Goal: Task Accomplishment & Management: Complete application form

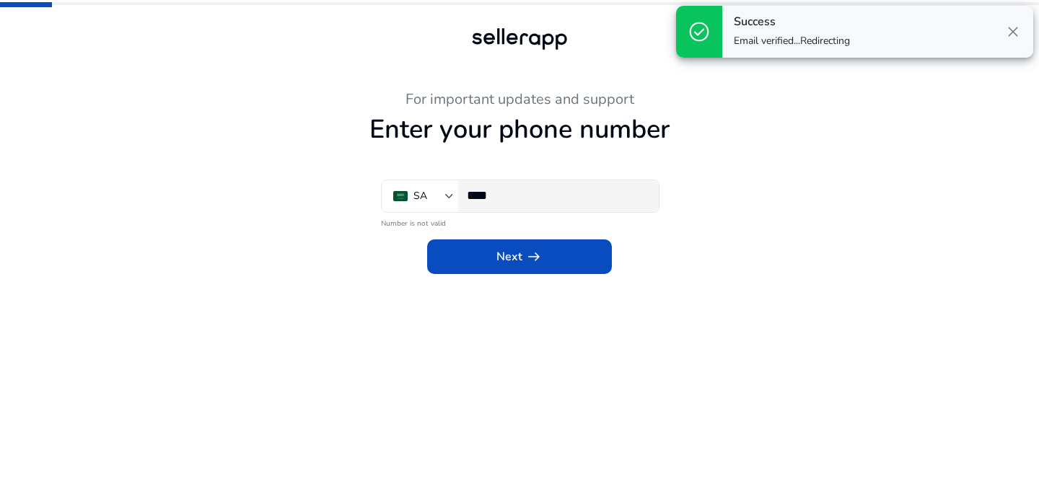
click at [540, 185] on div "****" at bounding box center [557, 196] width 180 height 32
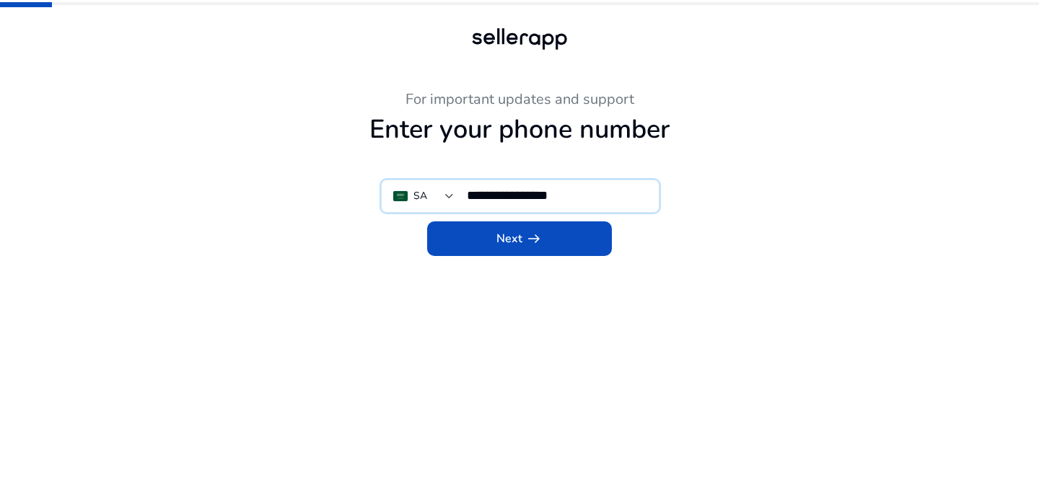
type input "**********"
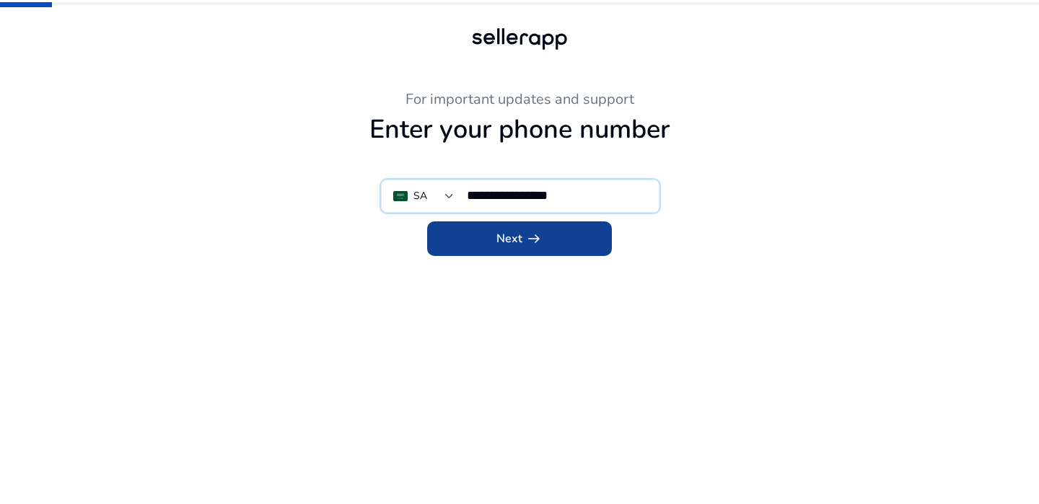
drag, startPoint x: 519, startPoint y: 250, endPoint x: 519, endPoint y: 241, distance: 9.4
click at [519, 241] on button "Next arrow_right_alt" at bounding box center [519, 239] width 185 height 35
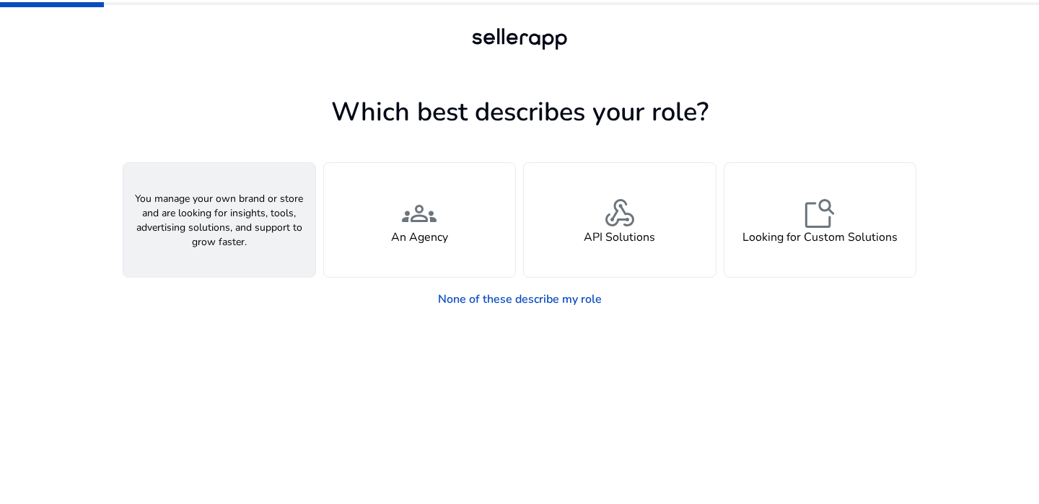
click at [239, 247] on div "person A Seller" at bounding box center [219, 220] width 192 height 114
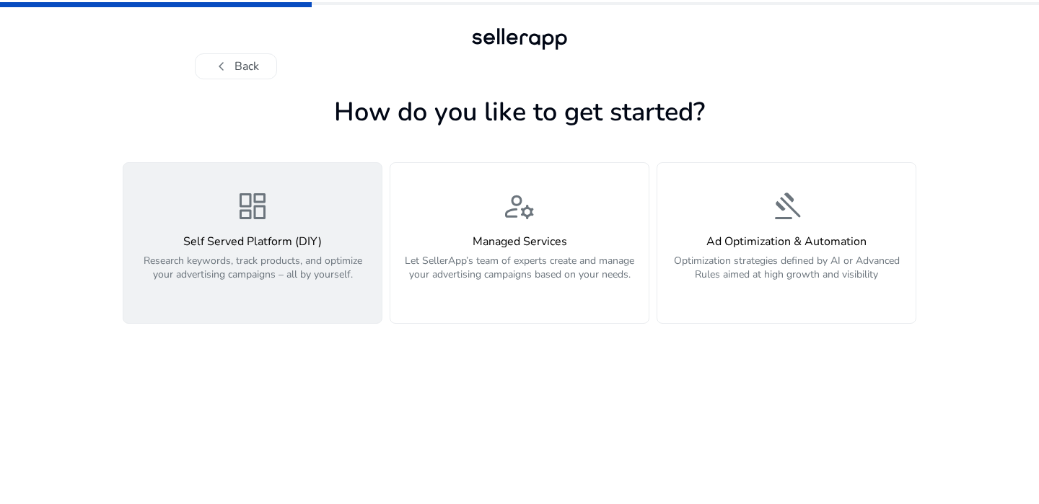
click at [341, 306] on button "dashboard Self Served Platform (DIY) Research keywords, track products, and opt…" at bounding box center [253, 243] width 260 height 162
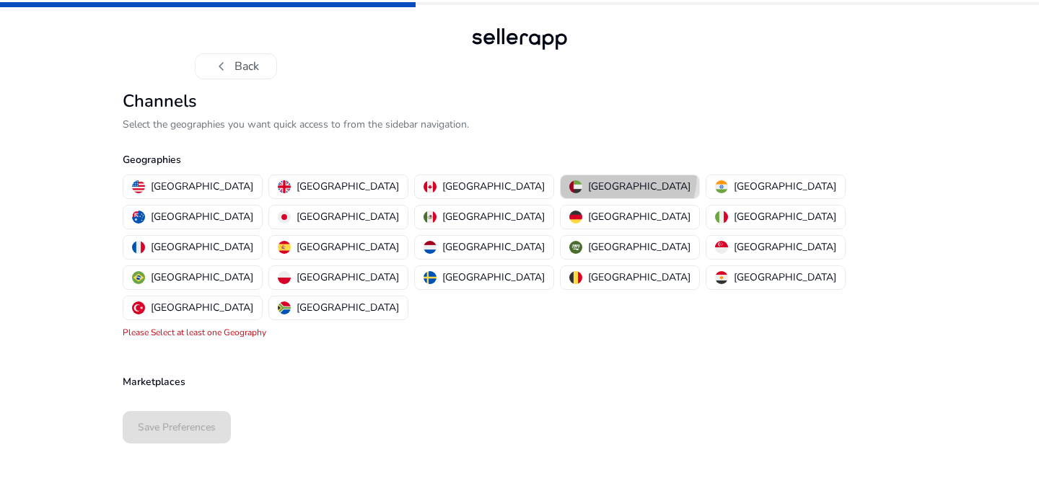
click at [561, 175] on button "[GEOGRAPHIC_DATA]" at bounding box center [630, 186] width 139 height 23
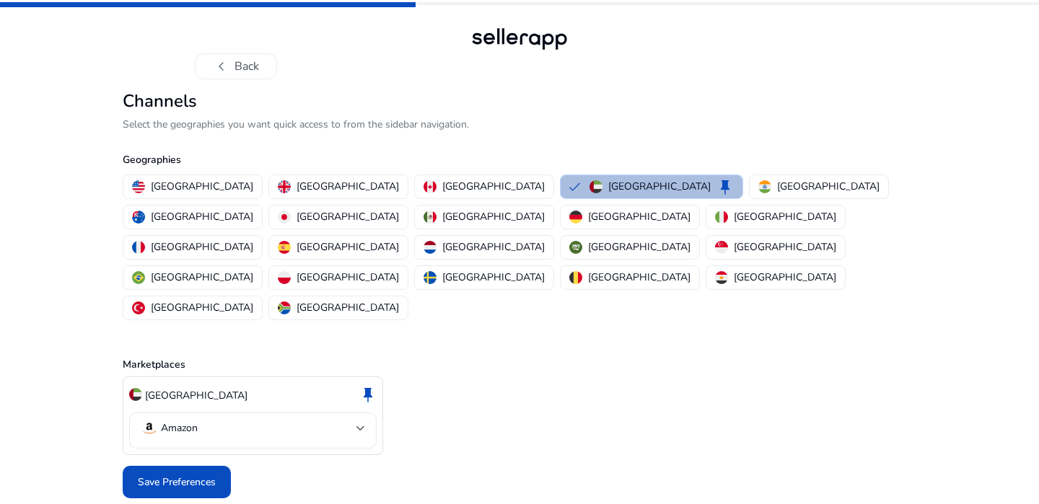
click at [311, 413] on div "Amazon" at bounding box center [253, 431] width 224 height 36
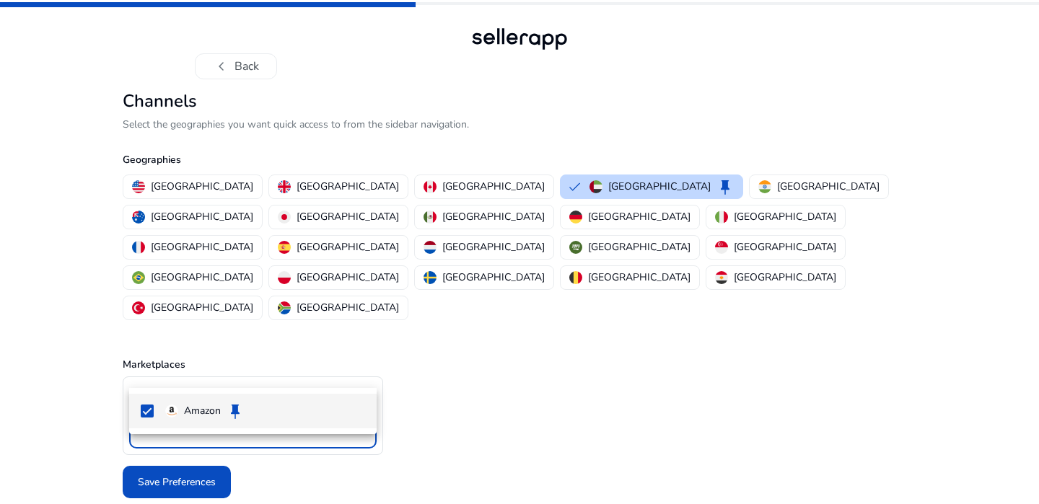
click at [311, 375] on div at bounding box center [519, 252] width 1039 height 504
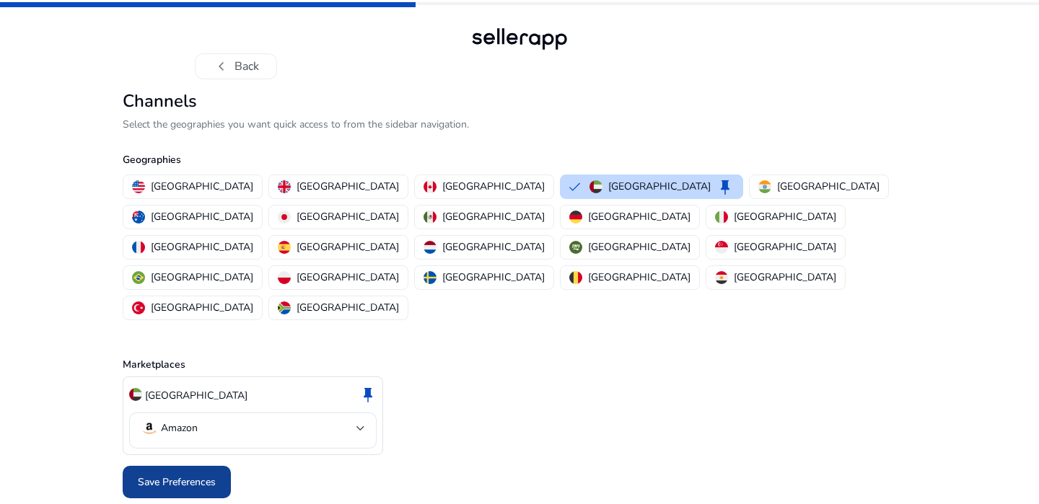
click at [187, 465] on span at bounding box center [177, 482] width 108 height 35
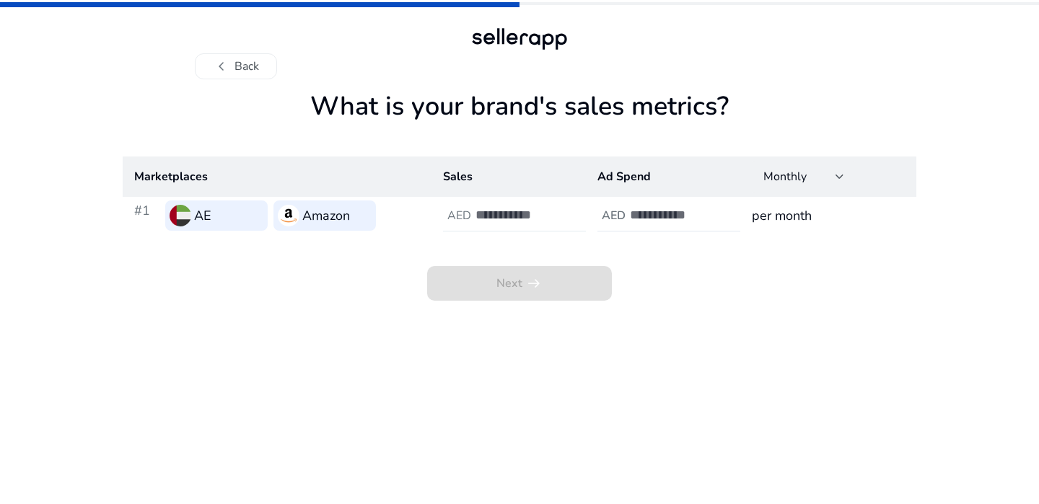
click at [490, 213] on input "number" at bounding box center [523, 215] width 97 height 16
type input "*"
click at [689, 215] on input "number" at bounding box center [678, 215] width 97 height 16
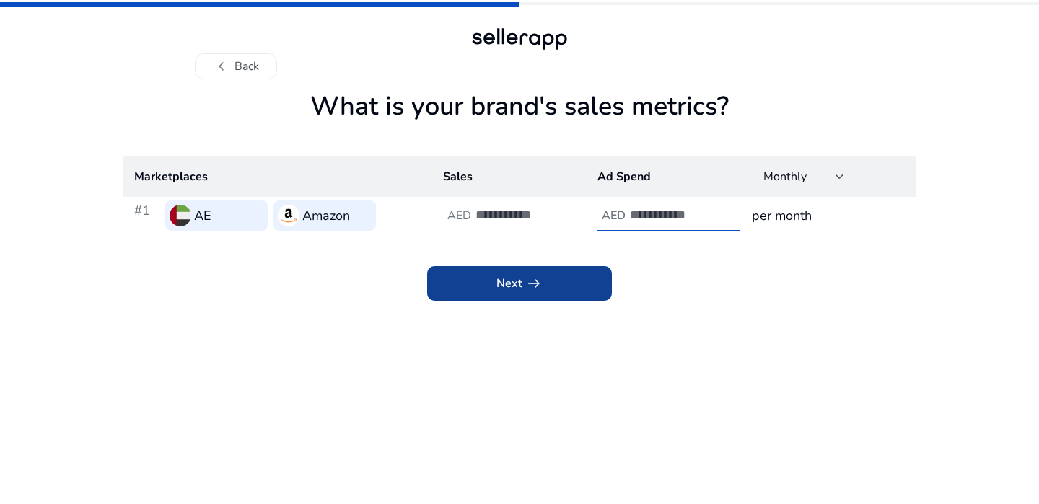
type input "*"
click at [574, 299] on span at bounding box center [519, 283] width 185 height 35
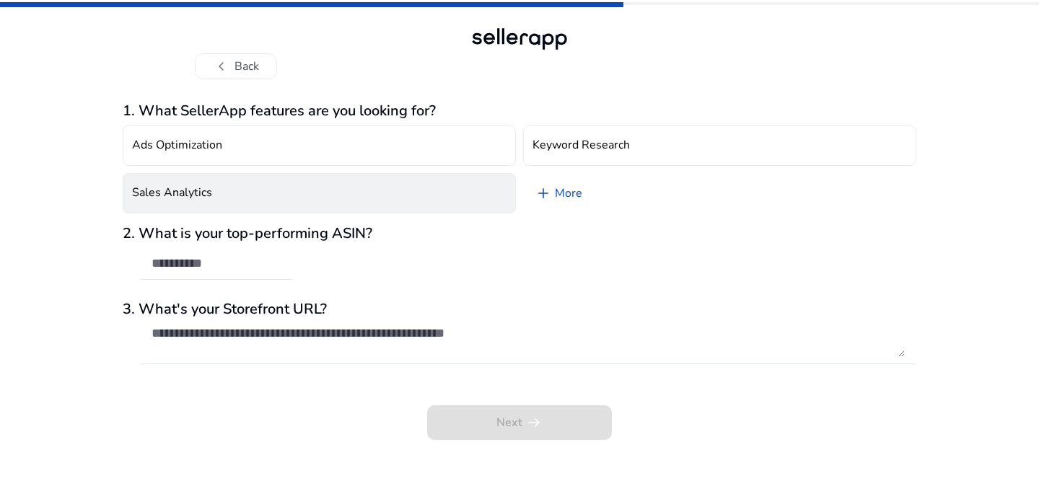
click at [458, 209] on button "Sales Analytics" at bounding box center [319, 193] width 393 height 40
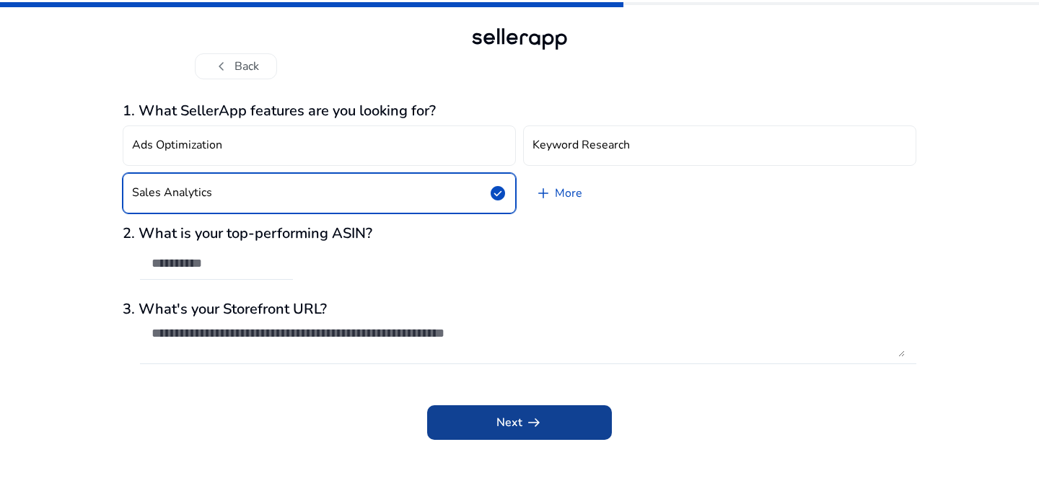
click at [495, 410] on span at bounding box center [519, 423] width 185 height 35
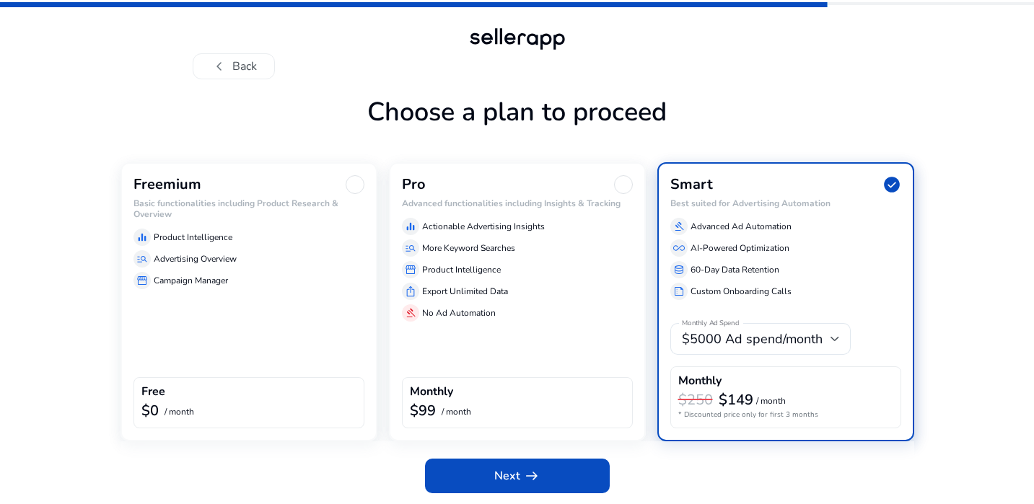
click at [259, 224] on div "equalizer Product Intelligence manage_search Advertising Overview storefront Ca…" at bounding box center [248, 256] width 231 height 66
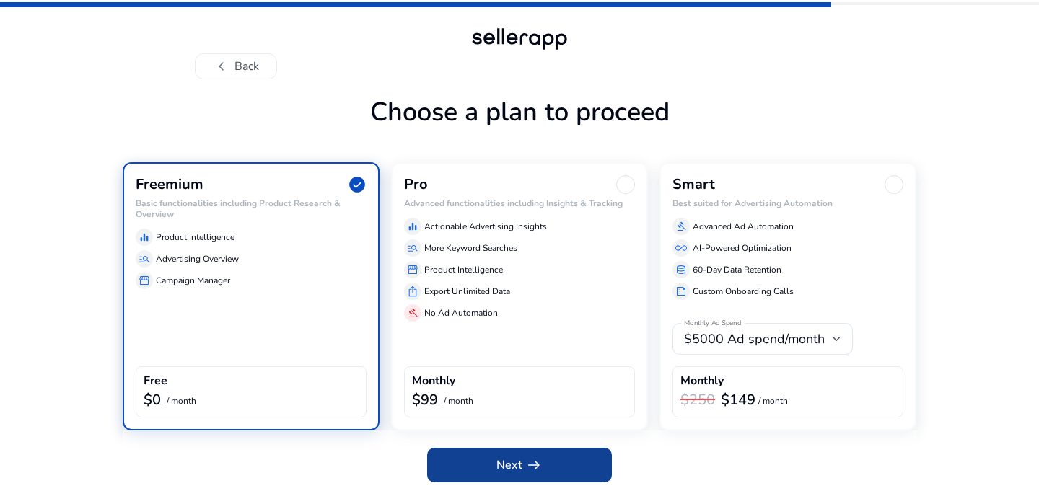
click at [517, 473] on span "Next arrow_right_alt" at bounding box center [519, 465] width 46 height 17
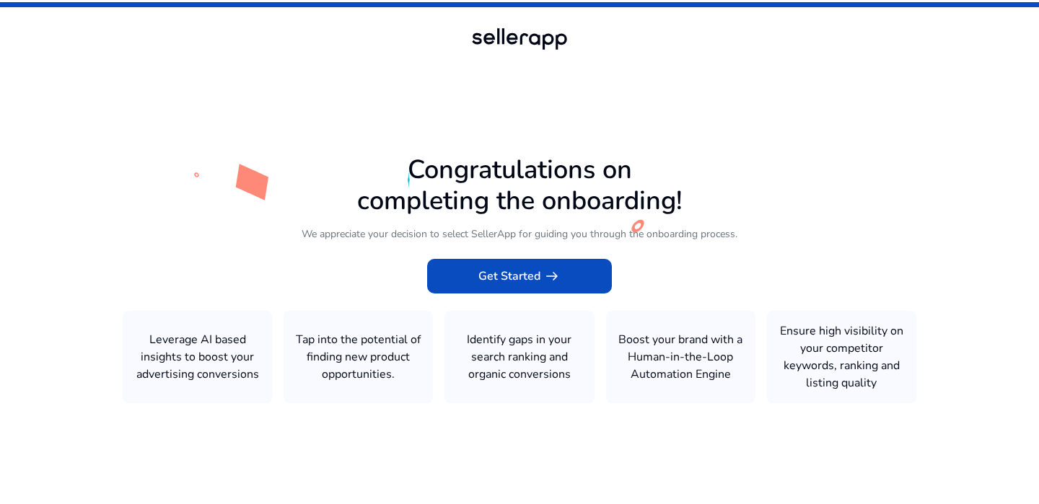
click at [540, 295] on icon at bounding box center [519, 249] width 1039 height 499
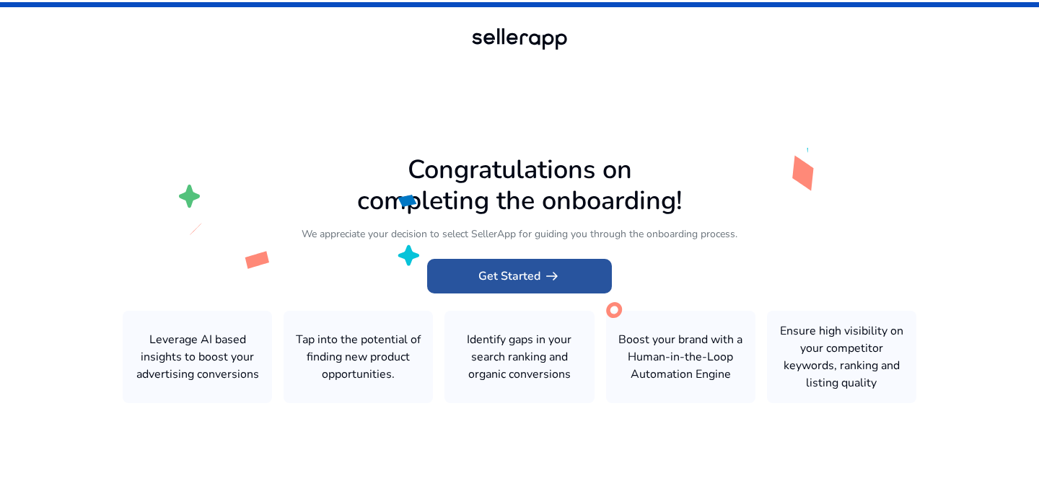
click at [534, 276] on span "Get Started arrow_right_alt" at bounding box center [519, 276] width 82 height 17
